Goal: Task Accomplishment & Management: Use online tool/utility

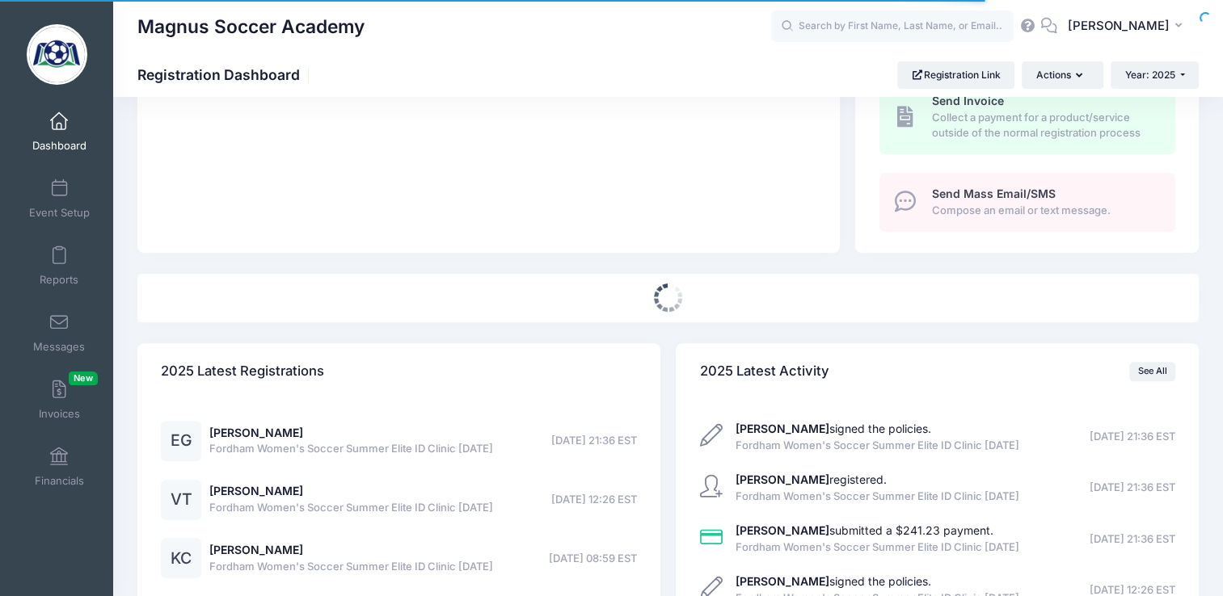
select select
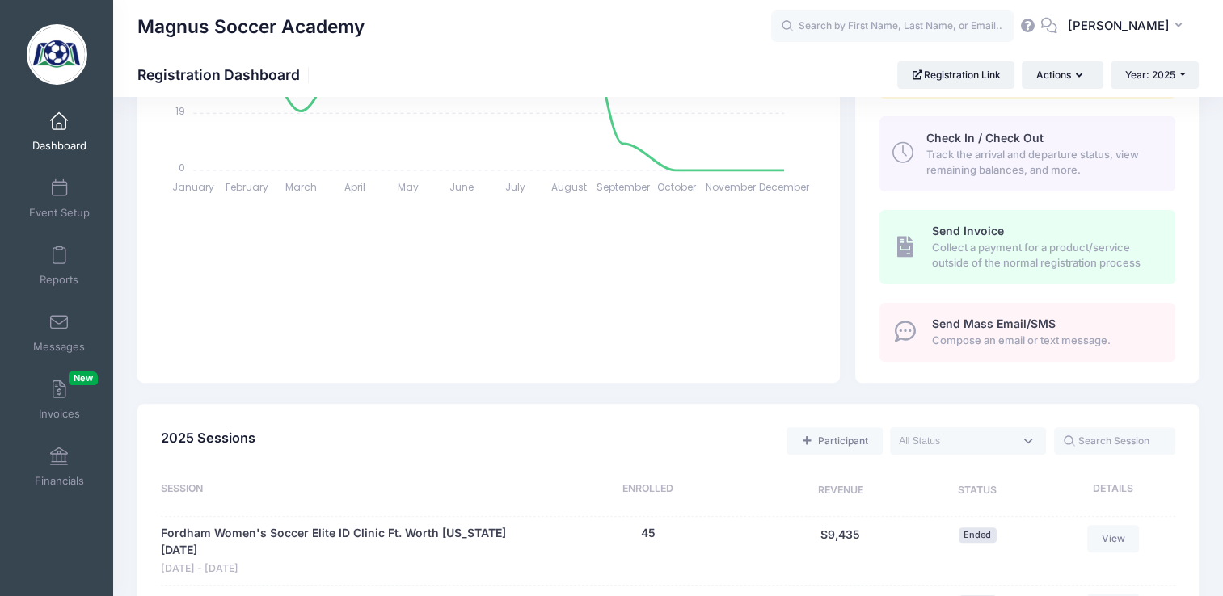
scroll to position [394, 0]
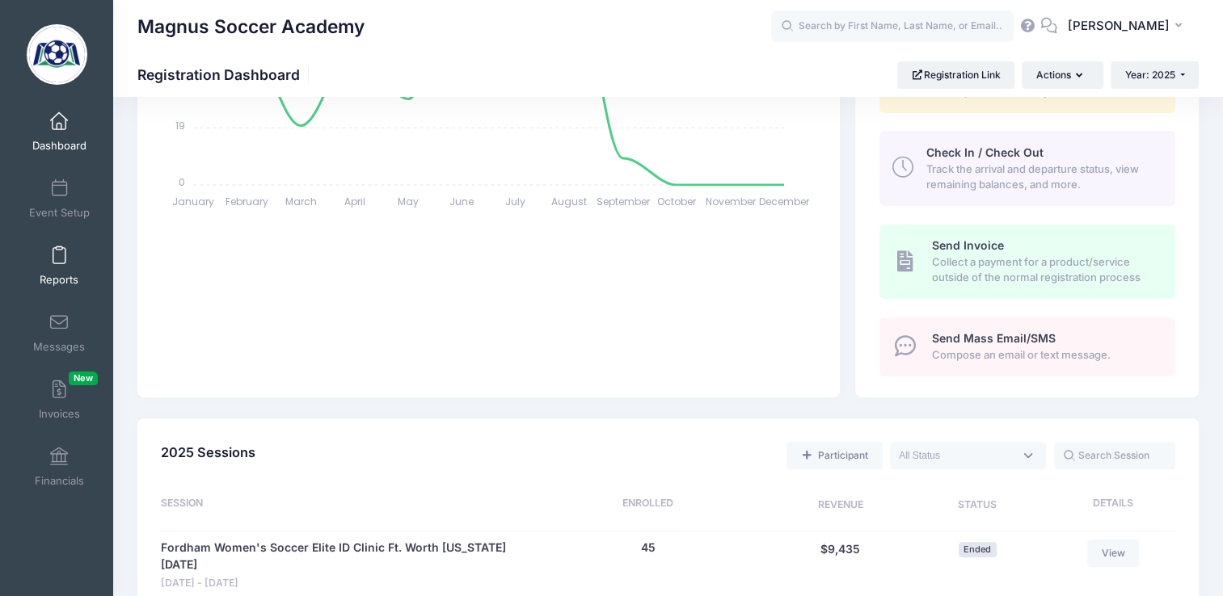
click at [49, 267] on link "Reports" at bounding box center [59, 266] width 77 height 57
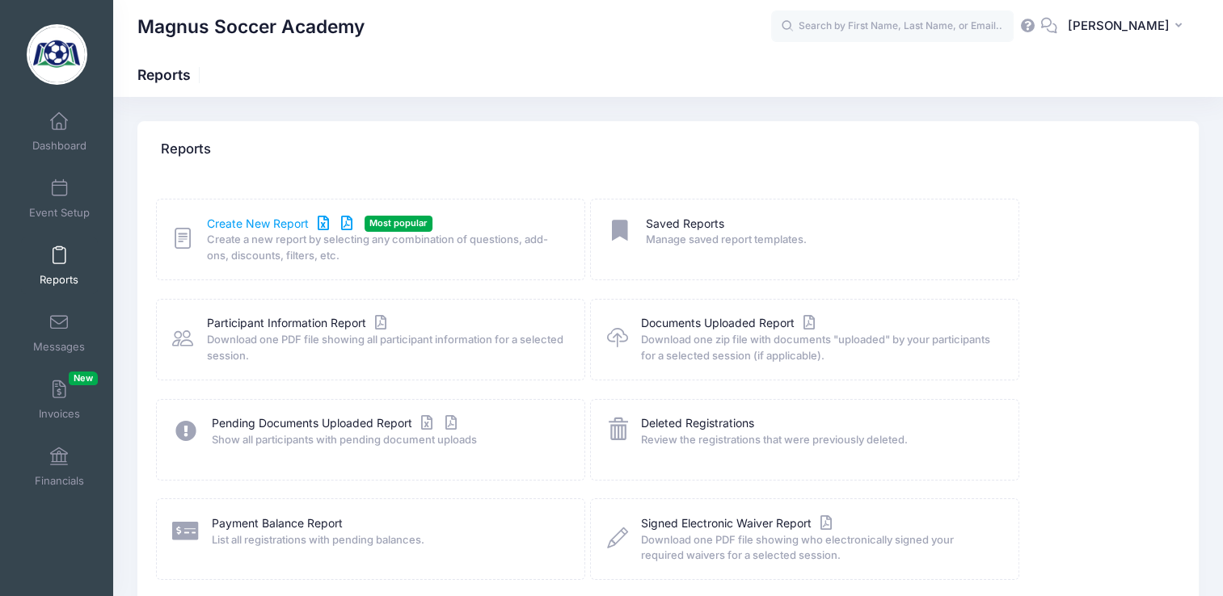
click at [292, 221] on link "Create New Report" at bounding box center [282, 224] width 150 height 17
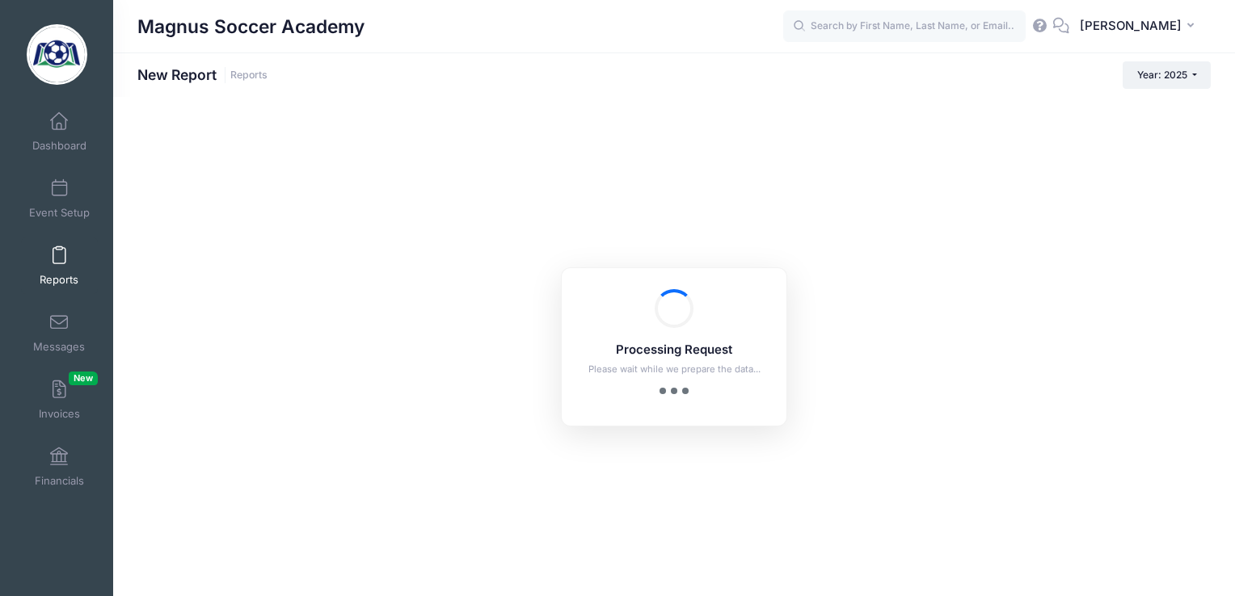
checkbox input "true"
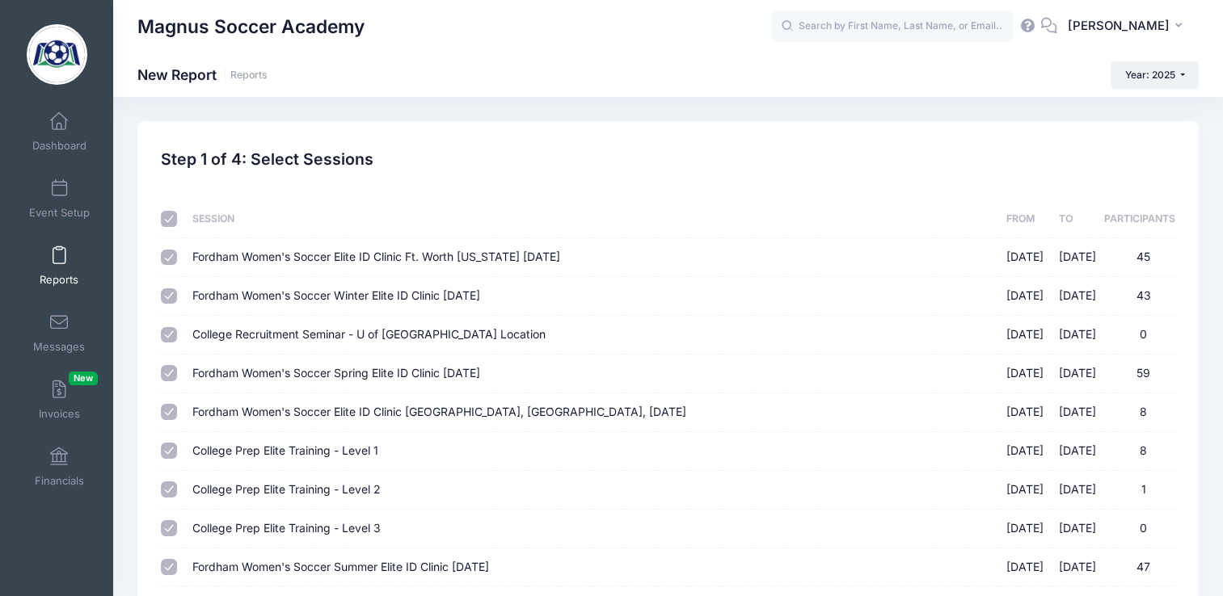
click at [164, 217] on input "checkbox" at bounding box center [169, 219] width 16 height 16
checkbox input "false"
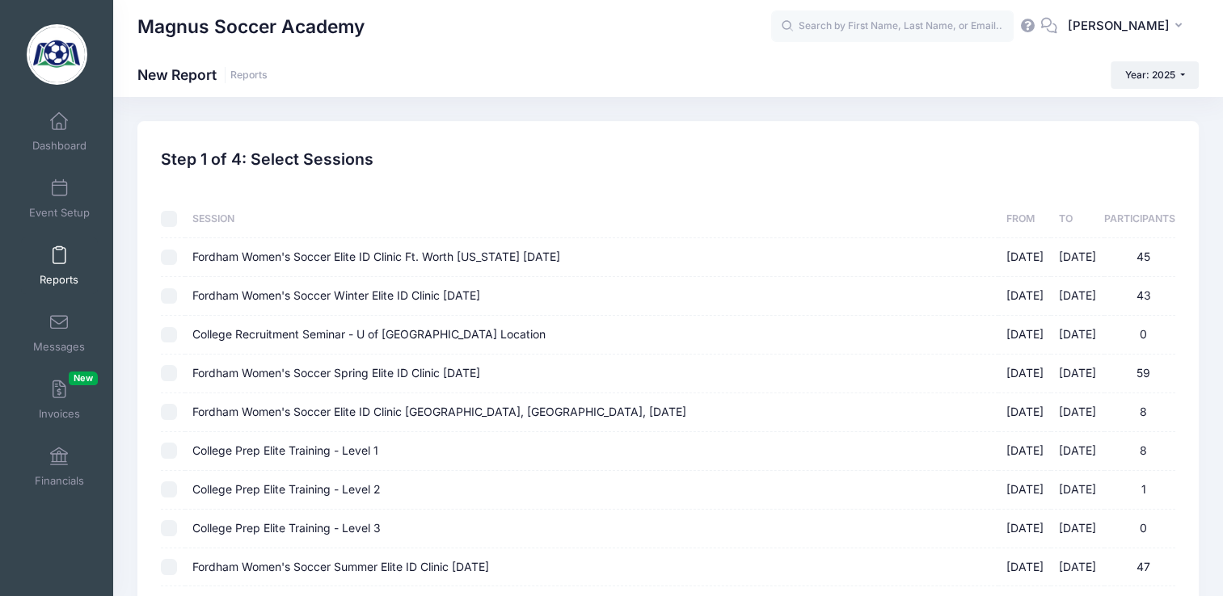
checkbox input "false"
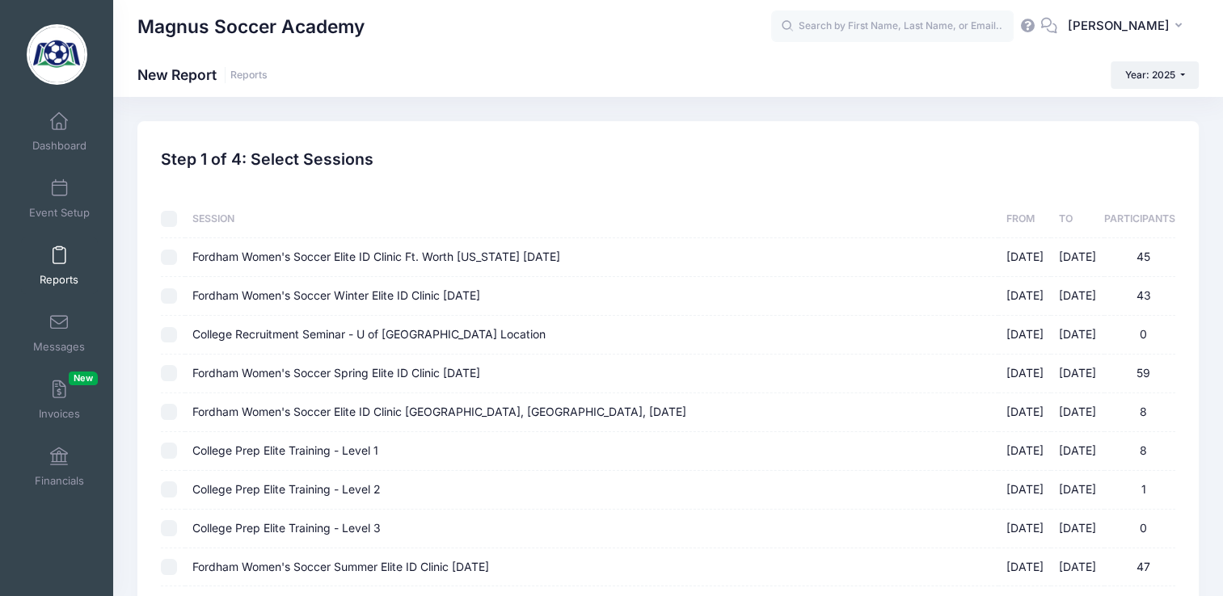
checkbox input "false"
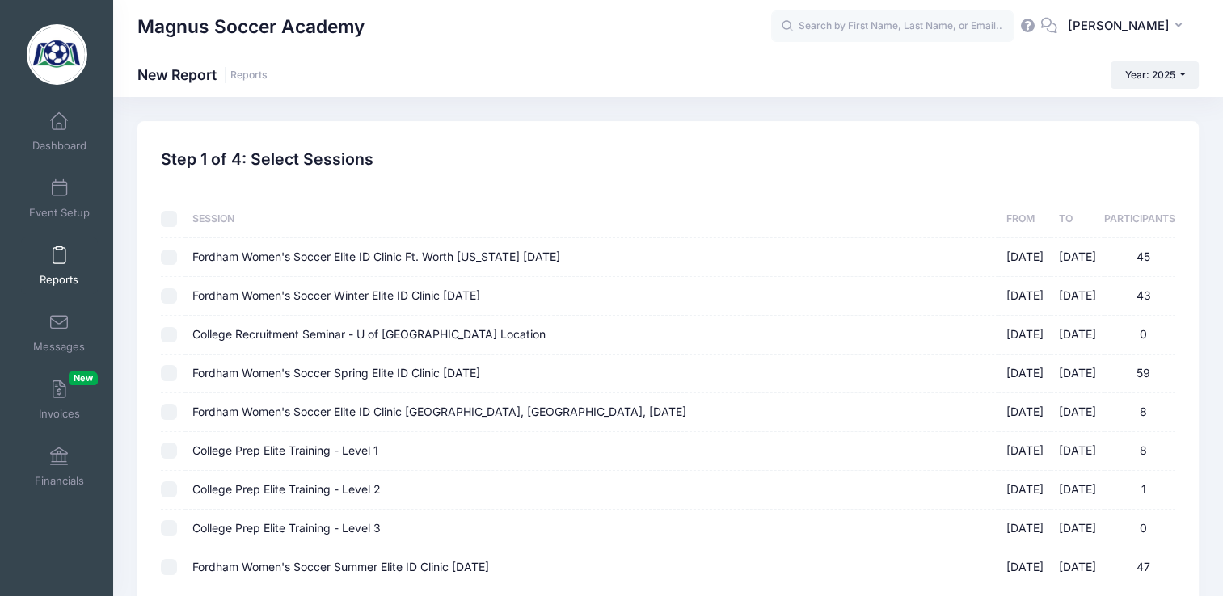
checkbox input "false"
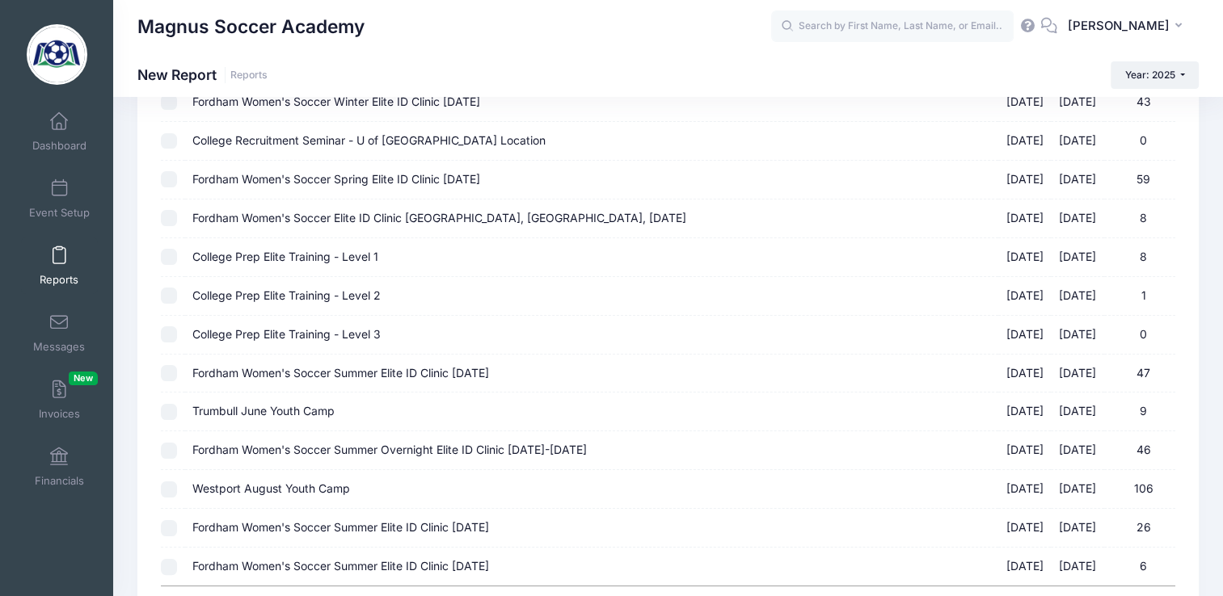
scroll to position [343, 0]
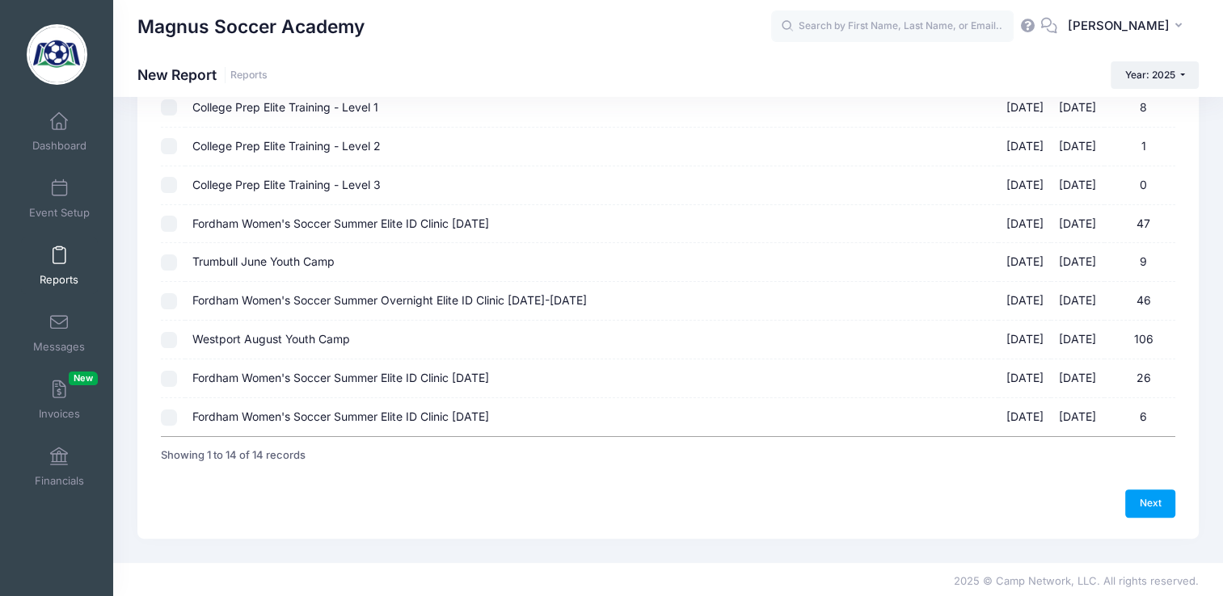
click at [165, 377] on input "Fordham Women's Soccer Summer Elite ID Clinic September 14th, 2025 09/14/2025 -…" at bounding box center [169, 379] width 16 height 16
checkbox input "true"
drag, startPoint x: 1147, startPoint y: 492, endPoint x: 1138, endPoint y: 478, distance: 16.4
click at [1147, 492] on link "Next" at bounding box center [1150, 503] width 50 height 27
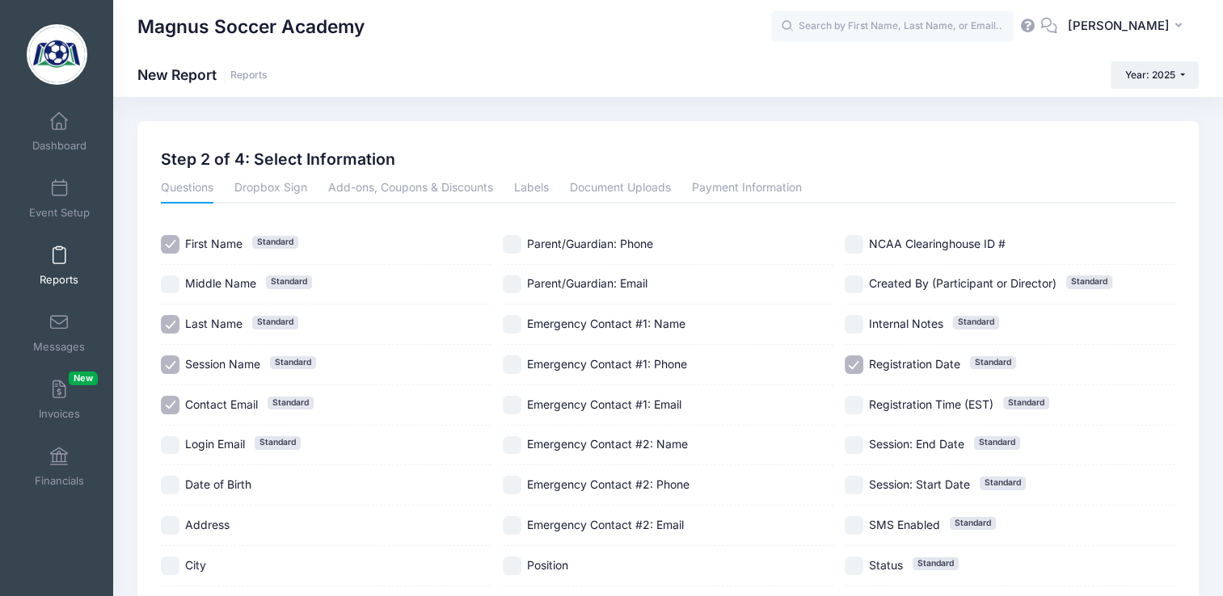
click at [165, 407] on input "Contact Email Standard" at bounding box center [170, 405] width 19 height 19
checkbox input "true"
click at [167, 449] on input "Login Email Standard" at bounding box center [170, 445] width 19 height 19
checkbox input "true"
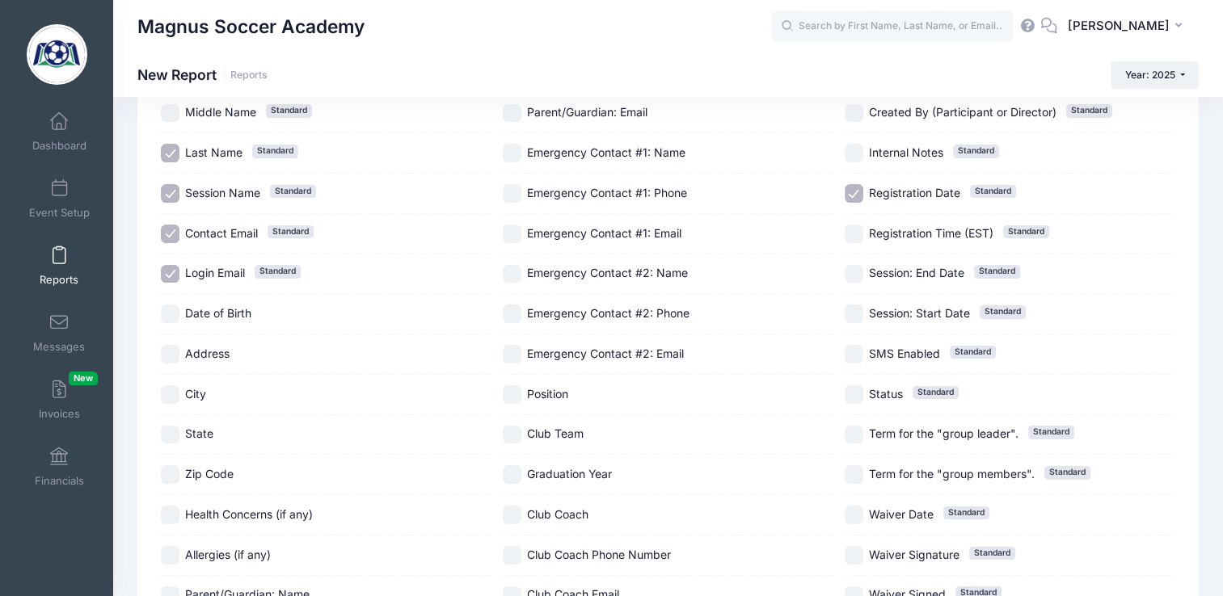
scroll to position [176, 0]
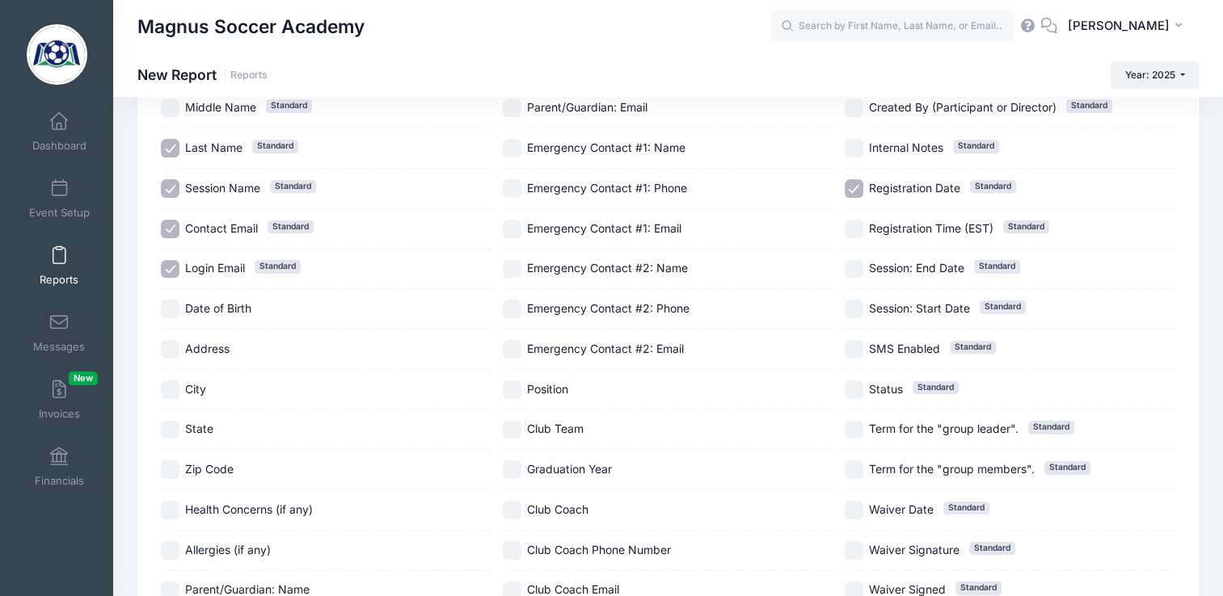
click at [169, 381] on input "City" at bounding box center [170, 390] width 19 height 19
checkbox input "true"
click at [167, 421] on input "State" at bounding box center [170, 430] width 19 height 19
checkbox input "true"
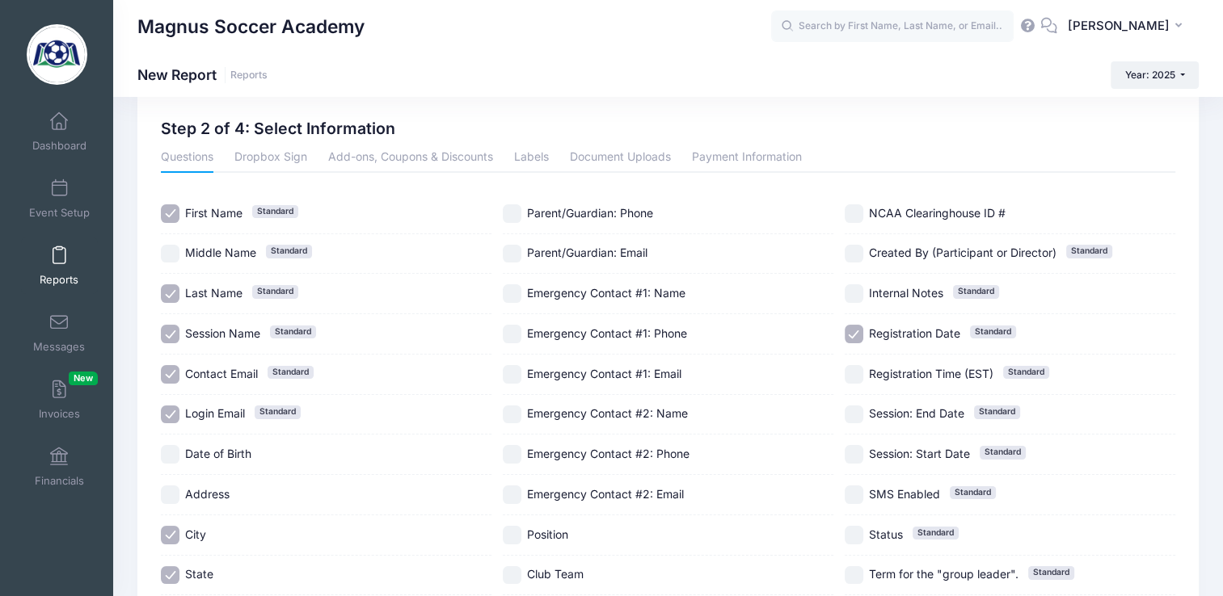
scroll to position [0, 0]
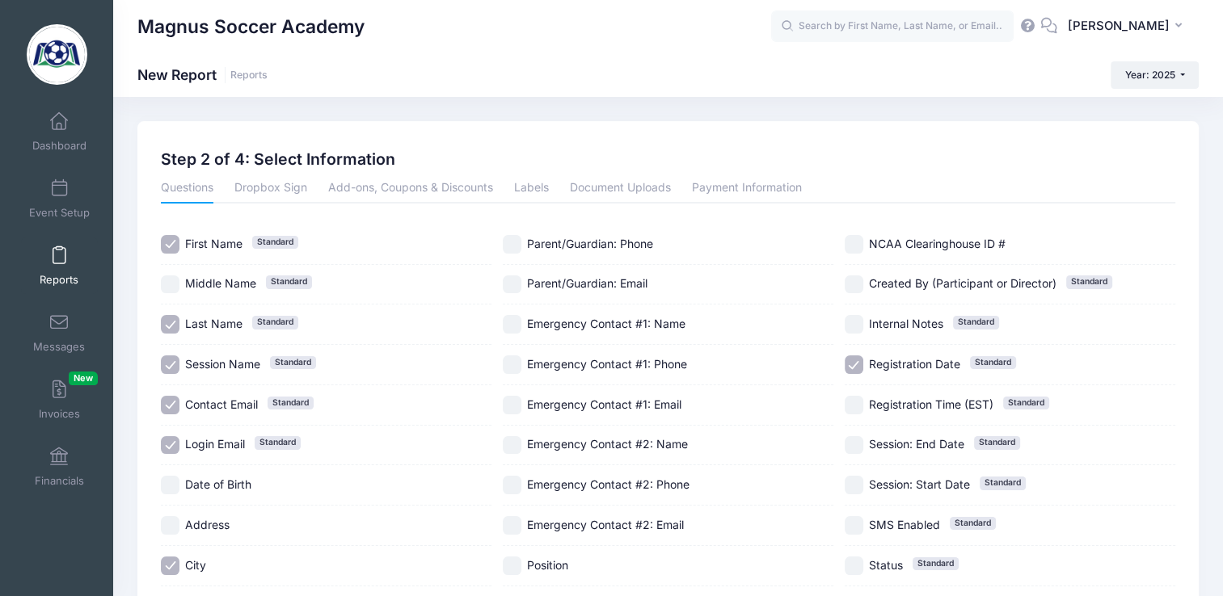
click at [516, 282] on input "Parent/Guardian: Email" at bounding box center [512, 285] width 19 height 19
checkbox input "true"
click at [175, 364] on input "Session Name Standard" at bounding box center [170, 365] width 19 height 19
checkbox input "false"
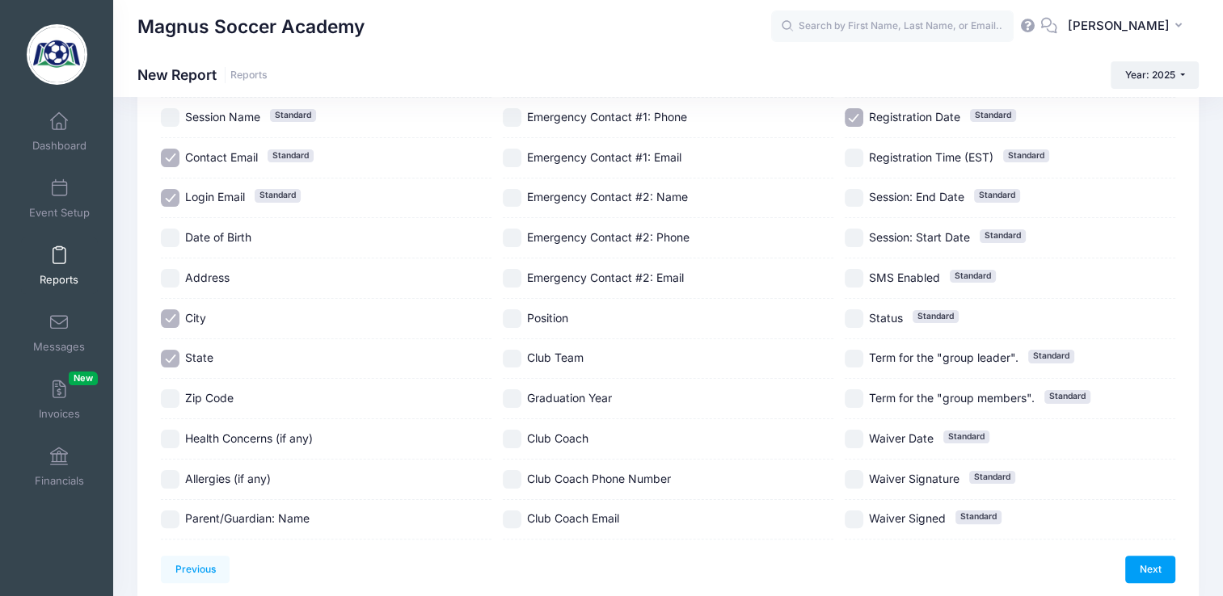
scroll to position [249, 0]
click at [508, 313] on input "Position" at bounding box center [512, 317] width 19 height 19
checkbox input "true"
click at [503, 360] on input "Club Team" at bounding box center [512, 357] width 19 height 19
checkbox input "true"
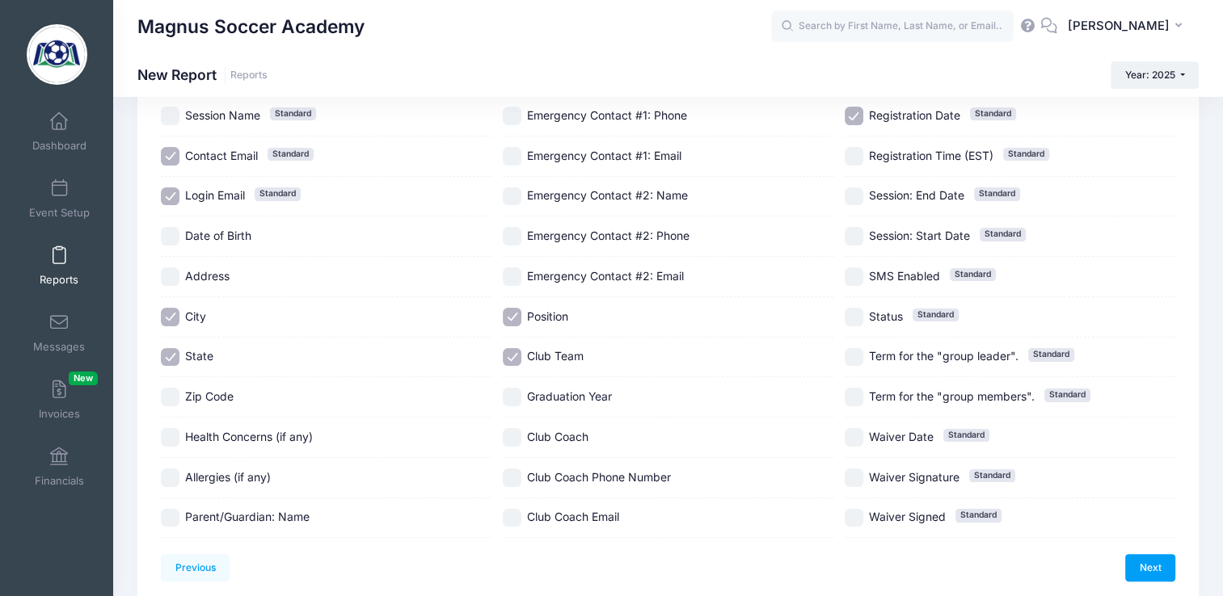
click at [504, 397] on input "Graduation Year" at bounding box center [512, 397] width 19 height 19
checkbox input "true"
click at [849, 116] on input "Registration Date Standard" at bounding box center [853, 116] width 19 height 19
checkbox input "false"
click at [1132, 562] on link "Next" at bounding box center [1150, 567] width 50 height 27
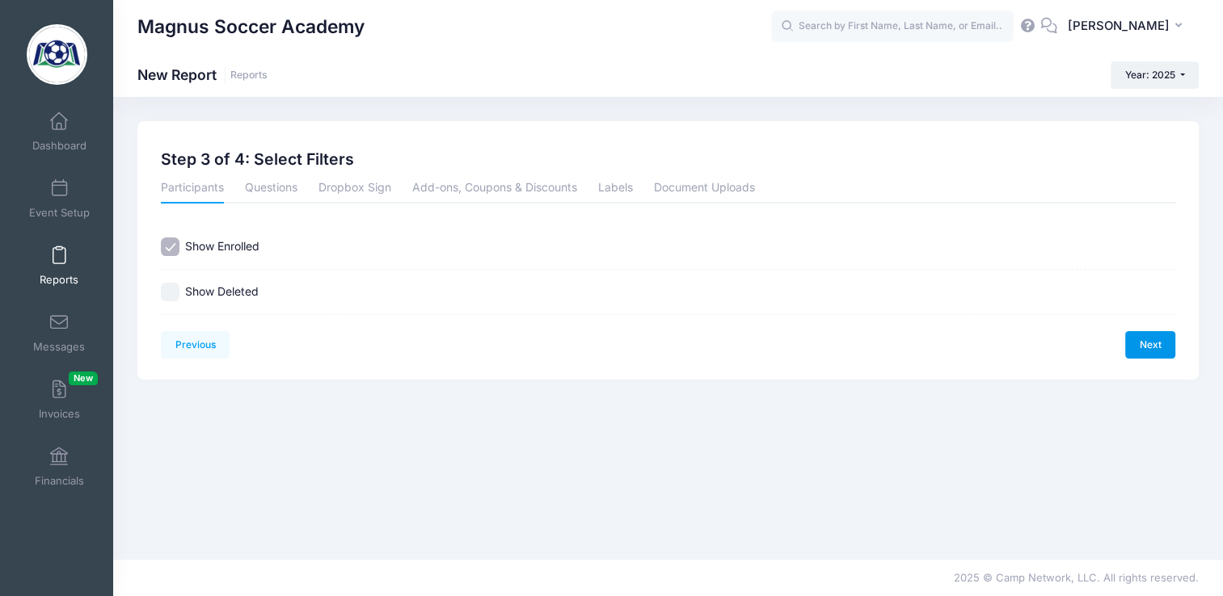
scroll to position [0, 0]
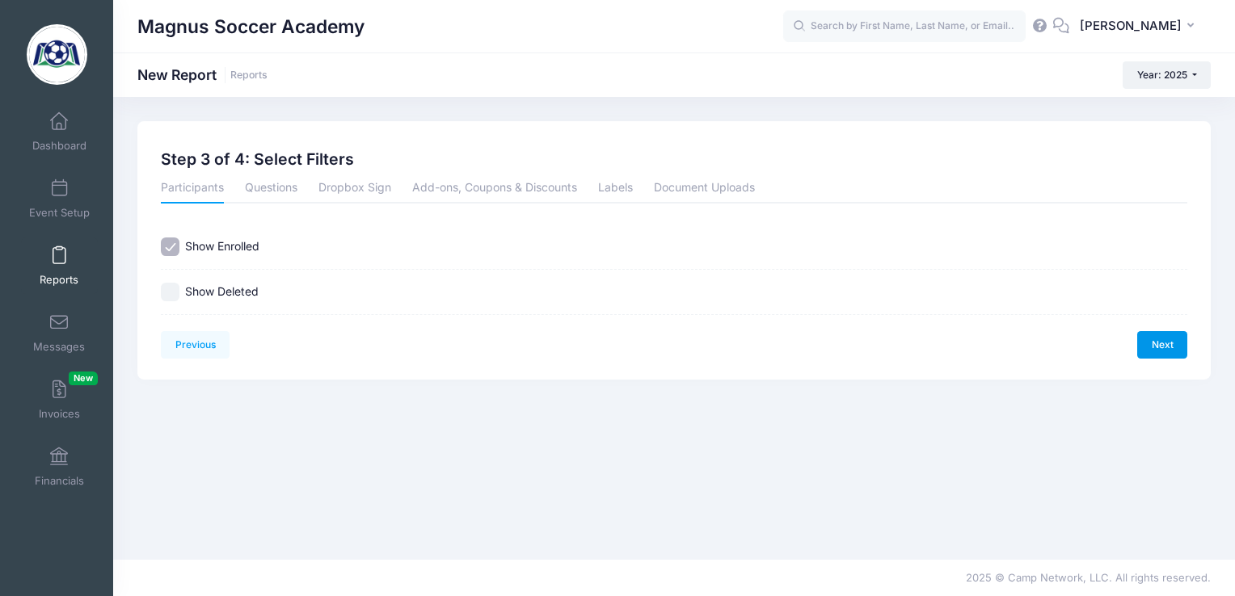
click at [1168, 335] on link "Next" at bounding box center [1162, 344] width 50 height 27
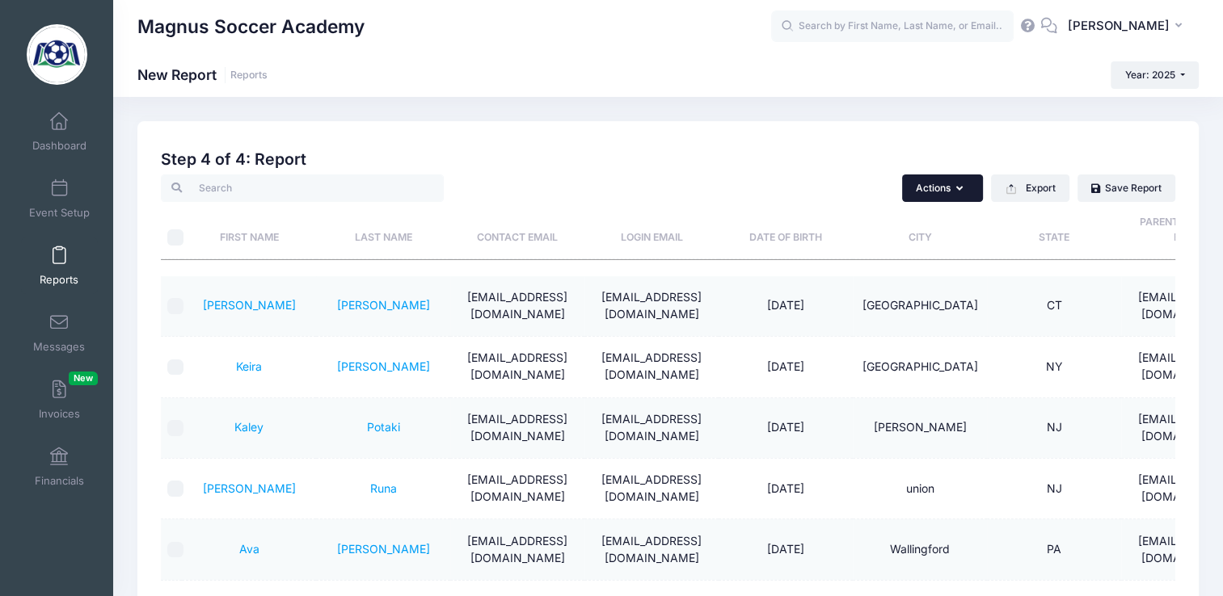
click at [950, 188] on button "Actions" at bounding box center [942, 188] width 81 height 27
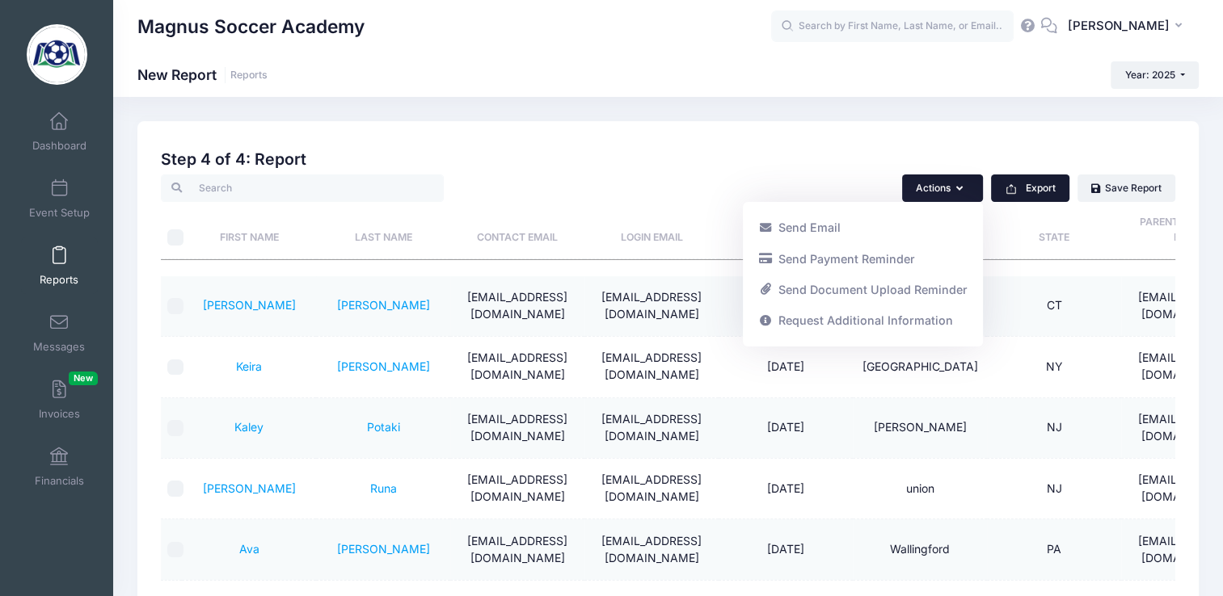
click at [1031, 184] on button "Export" at bounding box center [1030, 188] width 78 height 27
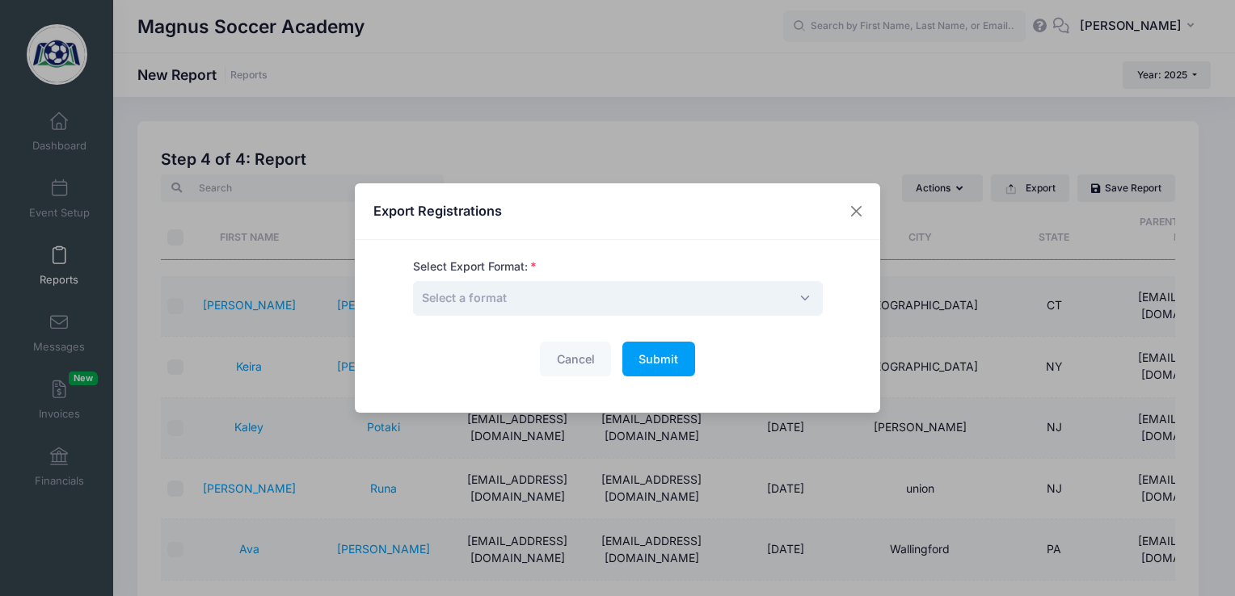
click at [658, 298] on span "Select a format" at bounding box center [618, 298] width 410 height 35
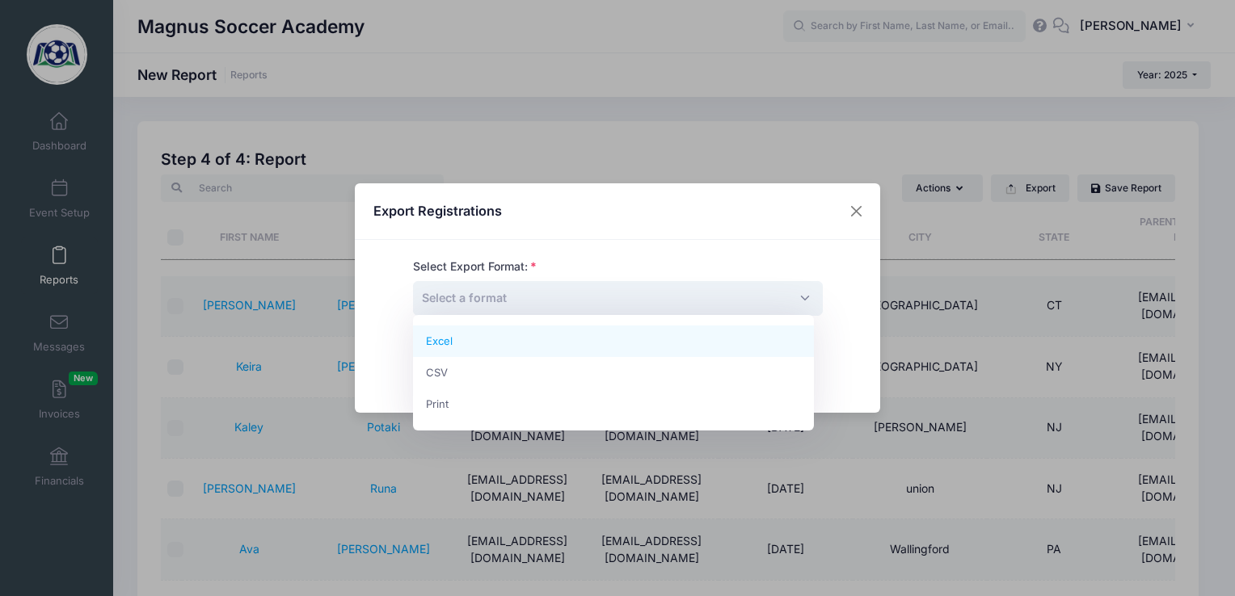
select select "excel"
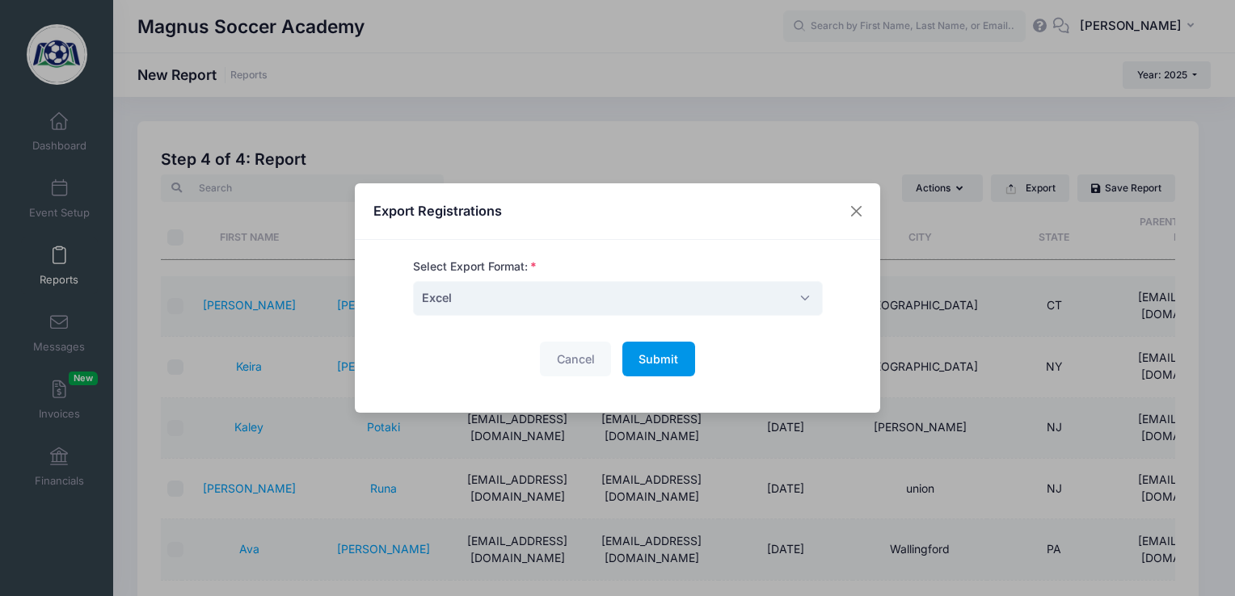
click at [658, 360] on span "Submit" at bounding box center [658, 359] width 40 height 14
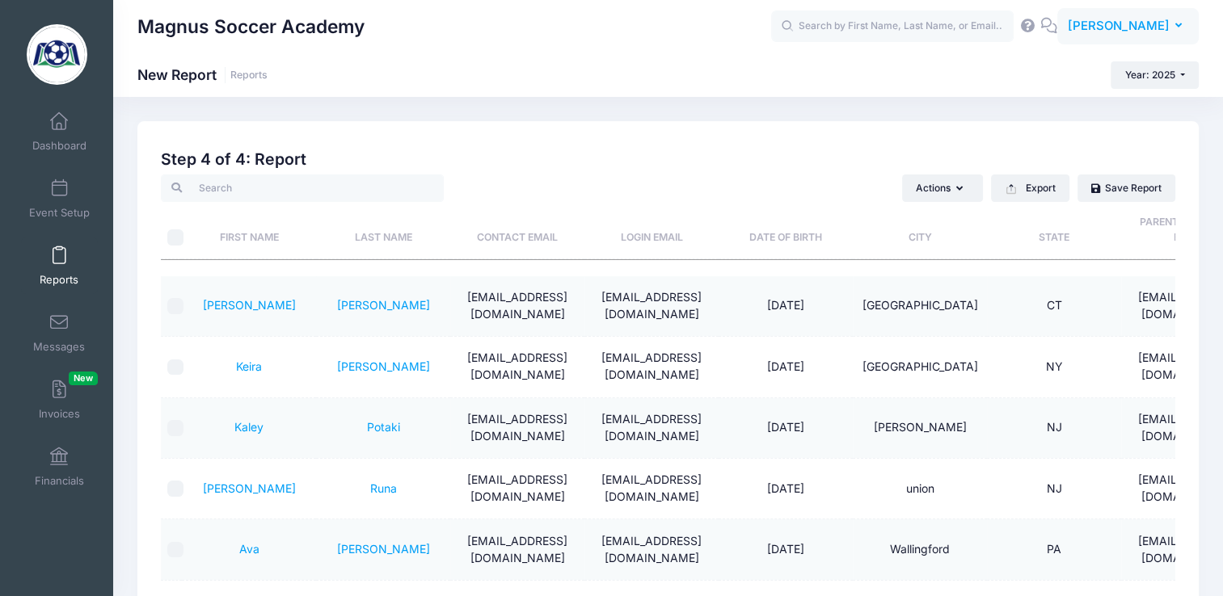
click at [1145, 35] on span "Magnus Nilerud" at bounding box center [1118, 26] width 102 height 18
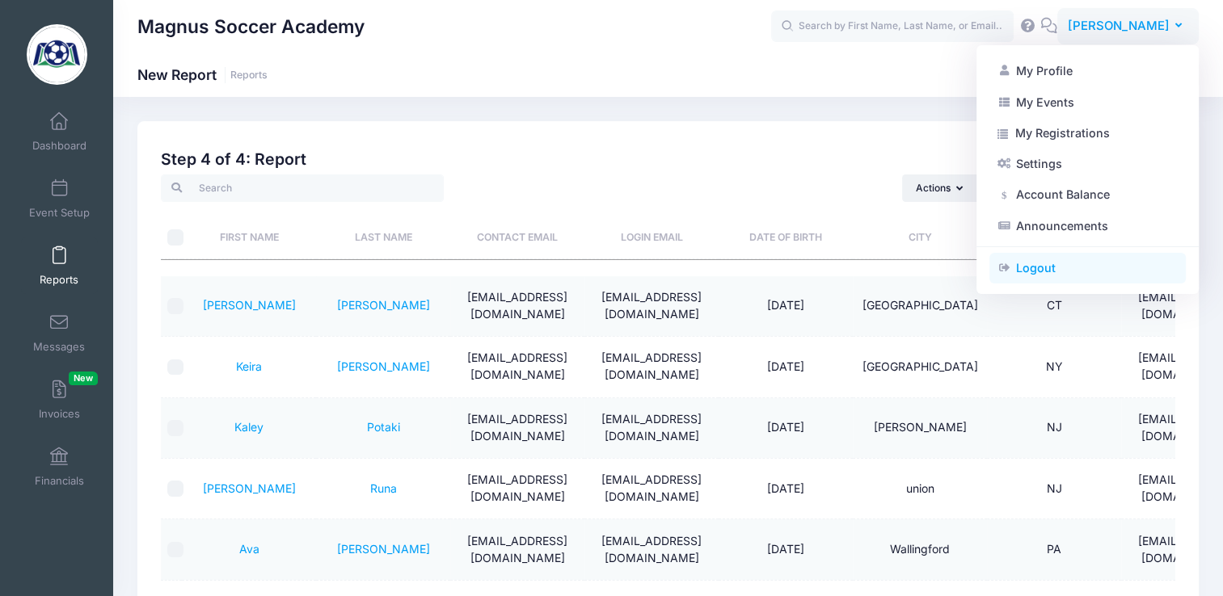
click at [1024, 273] on link "Logout" at bounding box center [1087, 268] width 196 height 31
